Goal: Information Seeking & Learning: Learn about a topic

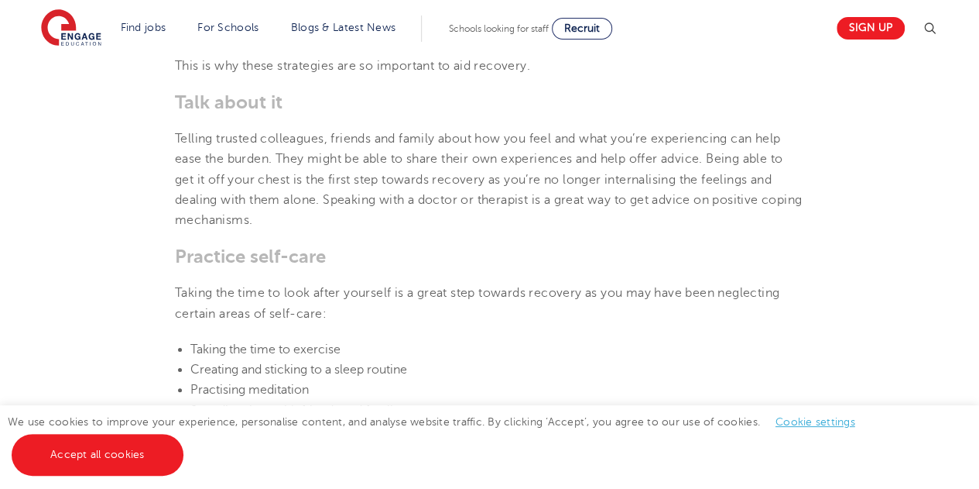
scroll to position [2927, 0]
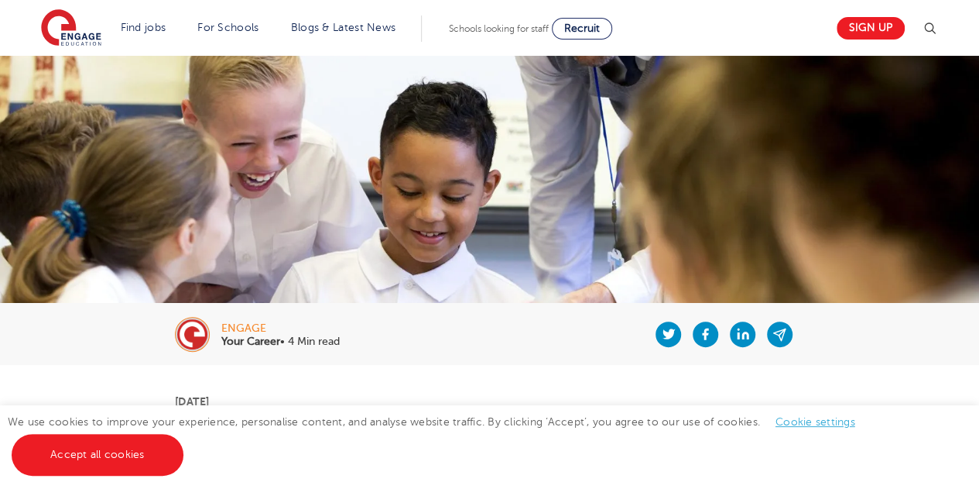
scroll to position [65, 0]
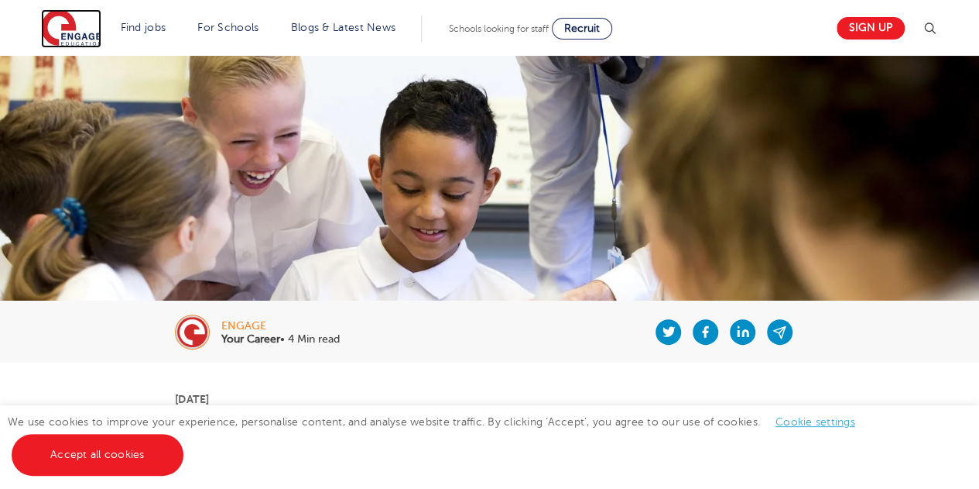
click at [77, 33] on img at bounding box center [71, 28] width 60 height 39
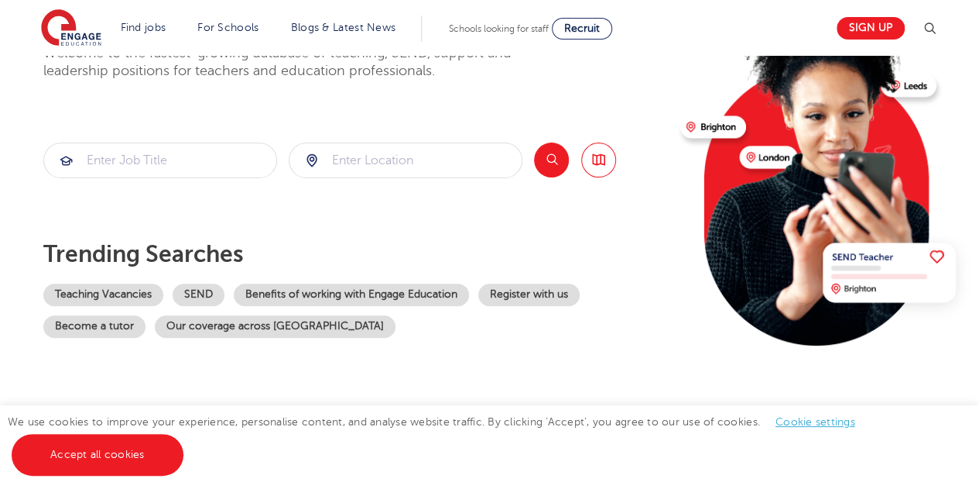
scroll to position [166, 0]
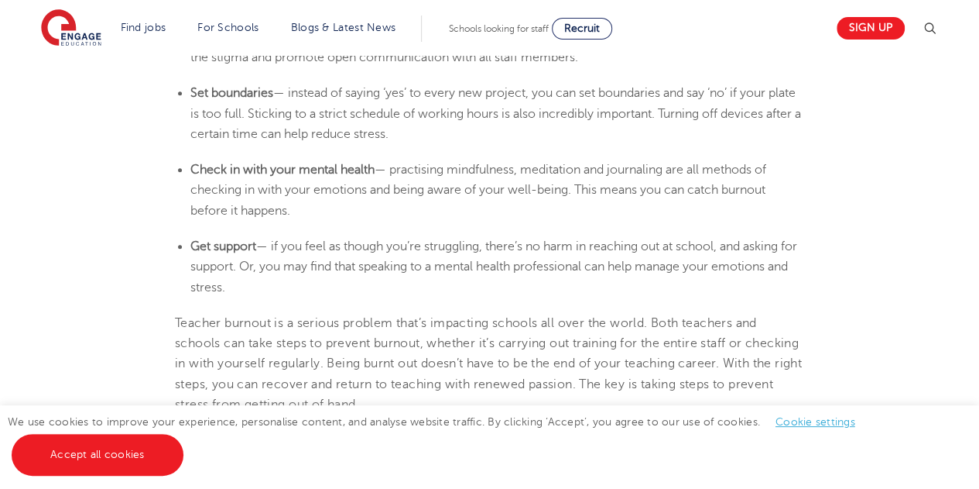
scroll to position [3790, 0]
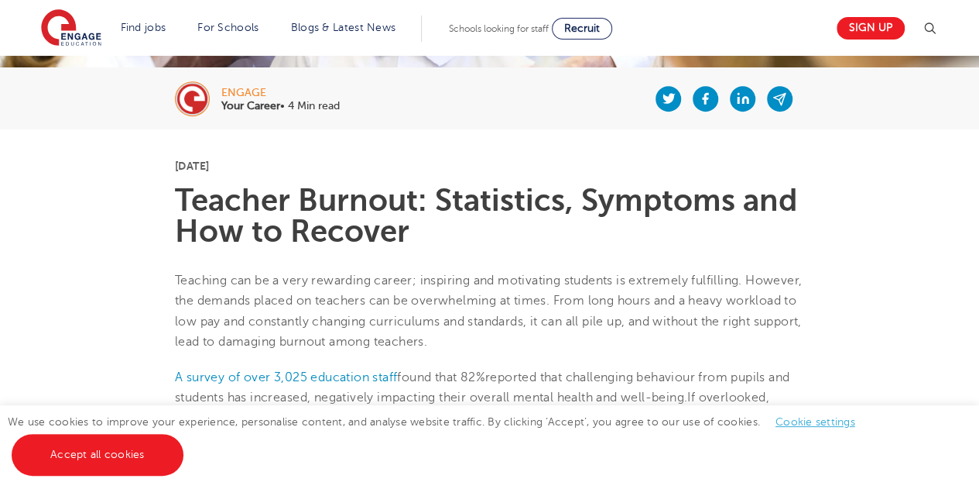
scroll to position [0, 0]
